Goal: Task Accomplishment & Management: Complete application form

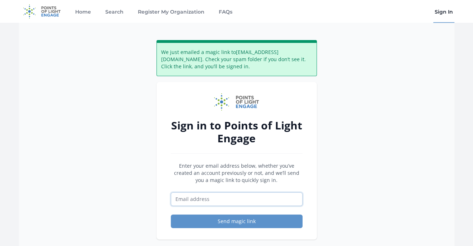
click at [231, 197] on input "Email address" at bounding box center [237, 200] width 132 height 14
type input "[EMAIL_ADDRESS][DOMAIN_NAME]"
click at [235, 218] on button "Send magic link" at bounding box center [237, 222] width 132 height 14
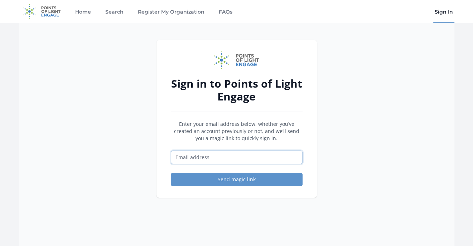
click at [187, 159] on input "Email address" at bounding box center [237, 158] width 132 height 14
paste input "Tanna Miller"
drag, startPoint x: 208, startPoint y: 158, endPoint x: 175, endPoint y: 157, distance: 33.3
click at [175, 157] on input "Tanna Miller" at bounding box center [237, 158] width 132 height 14
type input "[EMAIL_ADDRESS][DOMAIN_NAME]"
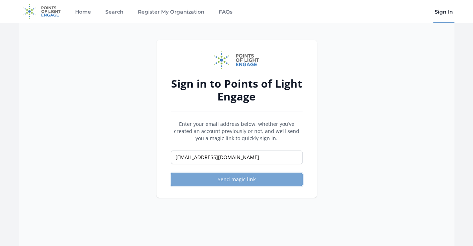
click at [222, 179] on button "Send magic link" at bounding box center [237, 180] width 132 height 14
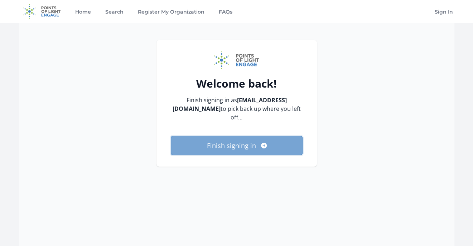
click at [243, 142] on button "Finish signing in" at bounding box center [237, 145] width 132 height 19
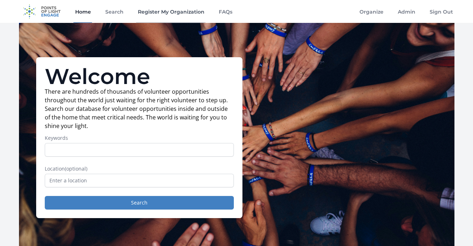
click at [164, 17] on link "Register My Organization" at bounding box center [170, 11] width 69 height 23
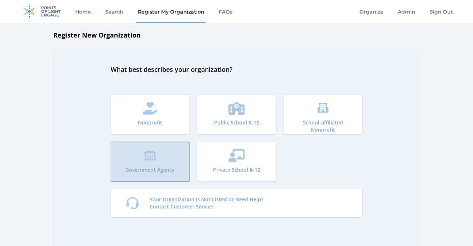
click at [169, 168] on p "Government Agency" at bounding box center [149, 170] width 49 height 7
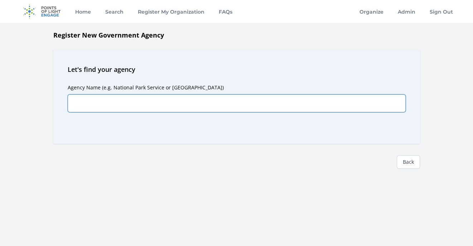
click at [228, 104] on input "Agency Name (e.g. National Park Service or Yellowstone National Park)" at bounding box center [237, 104] width 338 height 18
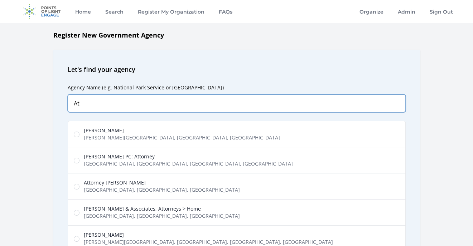
type input "A"
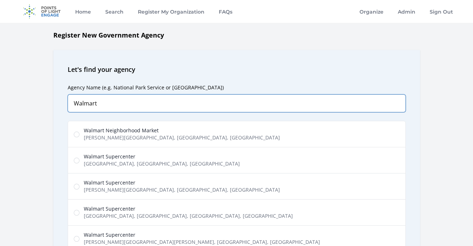
type input "Walmart"
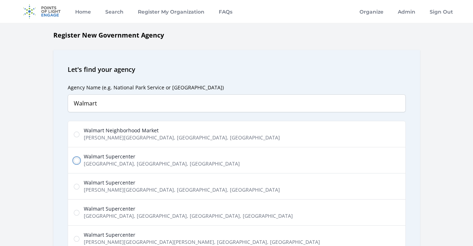
click at [75, 160] on input "Walmart Supercenter North Decatur Road, Decatur, GA, USA" at bounding box center [77, 161] width 6 height 6
radio input "true"
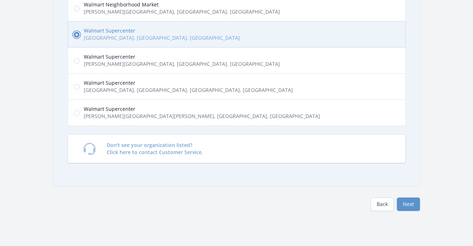
scroll to position [131, 0]
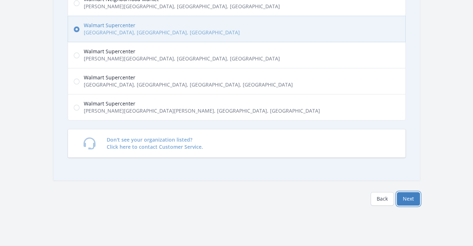
click at [408, 194] on button "Next" at bounding box center [408, 199] width 23 height 14
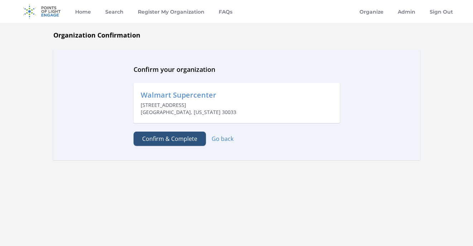
click at [190, 139] on button "Confirm & Complete" at bounding box center [170, 139] width 72 height 14
